Goal: Find specific page/section: Find specific page/section

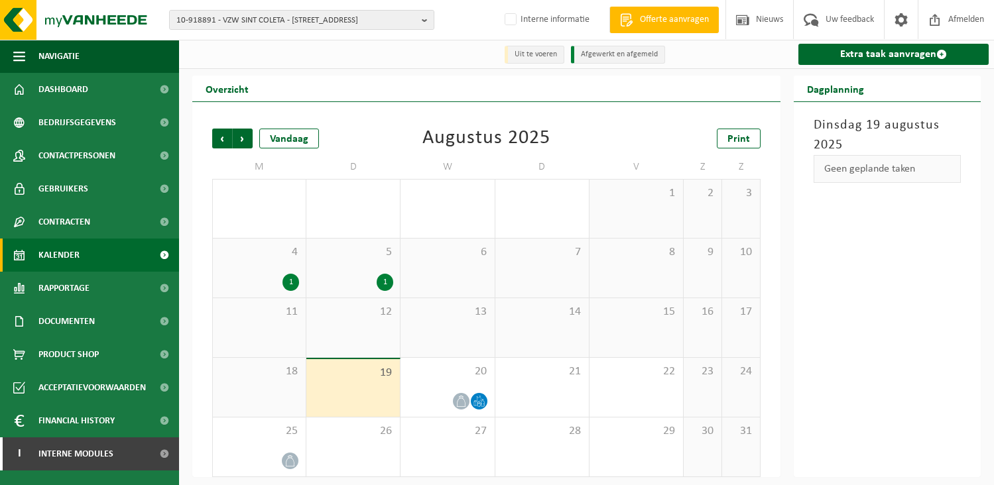
click at [227, 19] on span "10-918891 - VZW SINT COLETA - 9031 DRONGEN, NOORDGIJZELSTRAAT 6" at bounding box center [296, 21] width 240 height 20
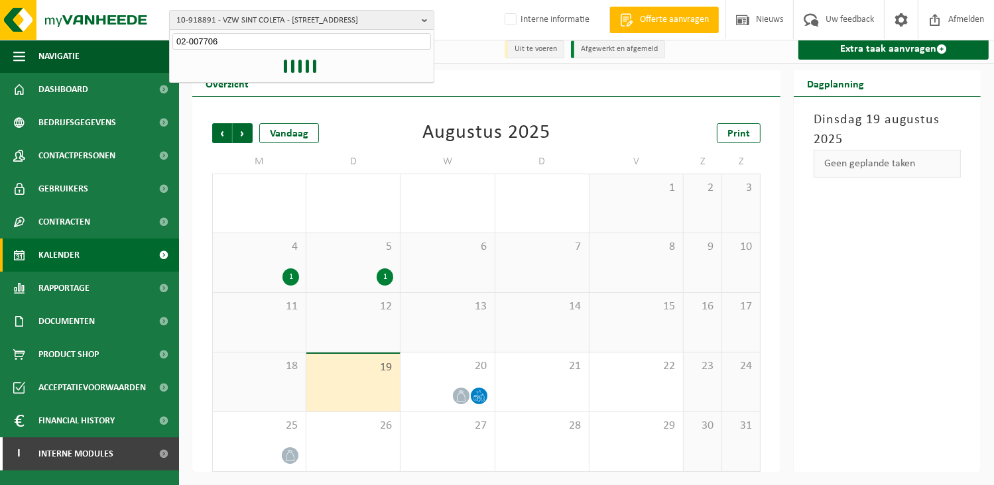
type input "02-007706"
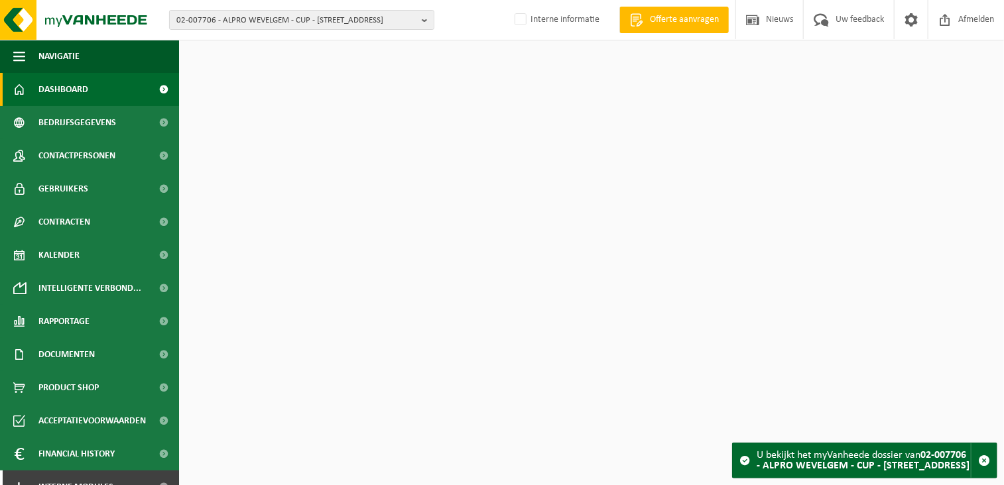
click at [227, 19] on span "02-007706 - ALPRO WEVELGEM - CUP - [STREET_ADDRESS]" at bounding box center [296, 21] width 240 height 20
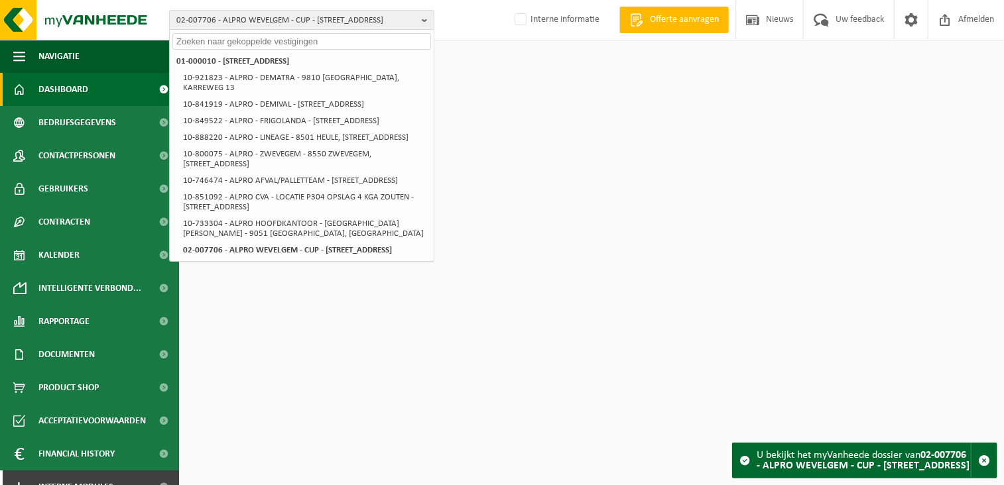
click at [628, 185] on html "02-007706 - ALPRO WEVELGEM - CUP - [GEOGRAPHIC_DATA] 01-000010 - [GEOGRAPHIC_DA…" at bounding box center [502, 242] width 1004 height 485
click at [88, 185] on link "Gebruikers" at bounding box center [89, 188] width 179 height 33
